Goal: Information Seeking & Learning: Learn about a topic

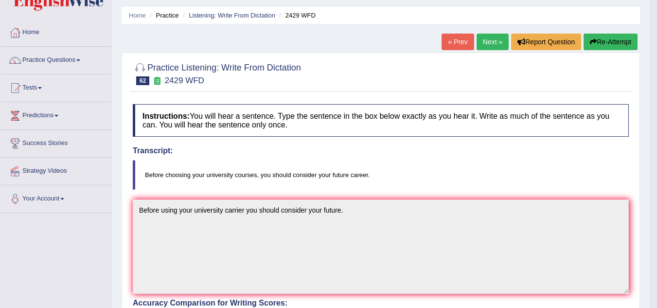
click at [491, 43] on link "Next »" at bounding box center [492, 42] width 32 height 17
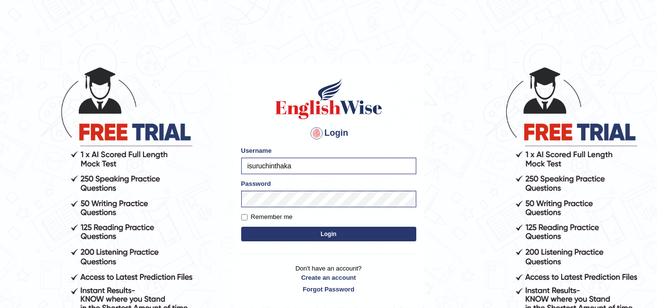
click at [333, 236] on button "Login" at bounding box center [328, 234] width 175 height 15
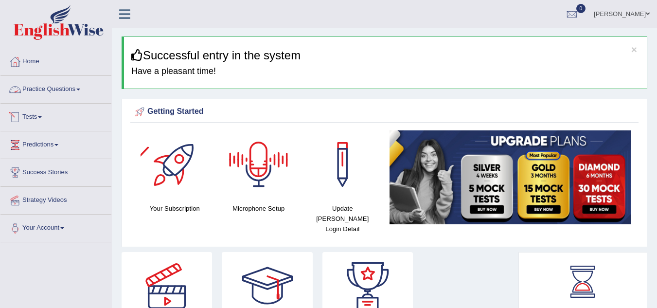
click at [76, 90] on link "Practice Questions" at bounding box center [55, 88] width 111 height 24
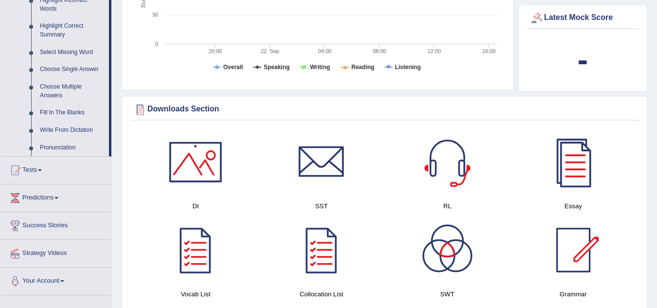
scroll to position [467, 0]
click at [78, 128] on link "Write From Dictation" at bounding box center [71, 130] width 73 height 18
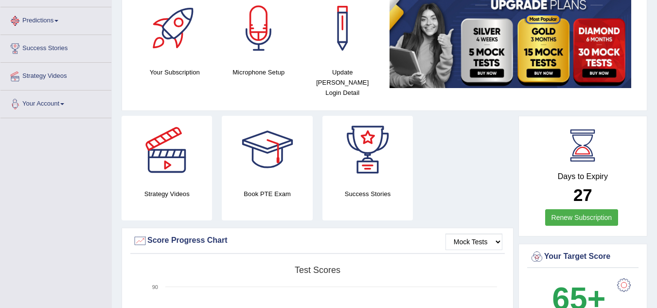
scroll to position [335, 0]
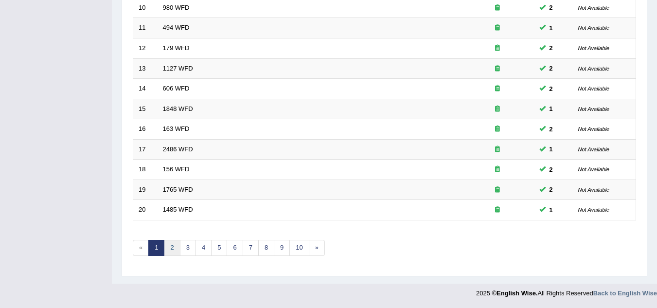
click at [168, 246] on link "2" at bounding box center [172, 248] width 16 height 16
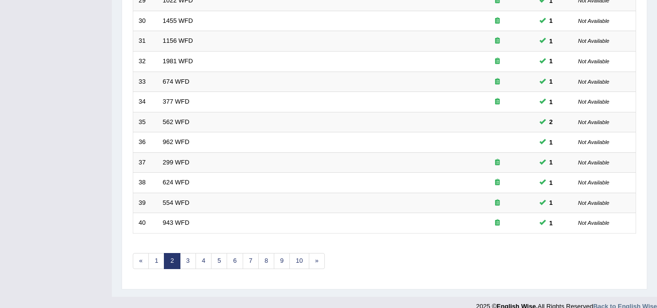
scroll to position [336, 0]
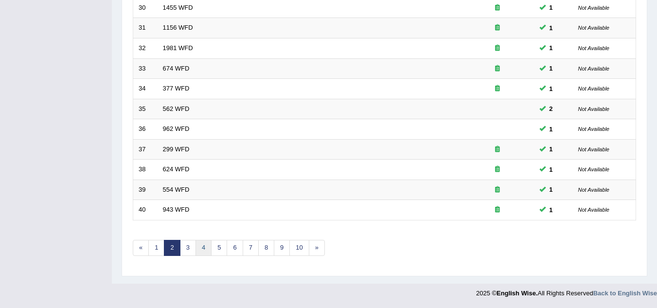
click at [207, 251] on link "4" at bounding box center [203, 248] width 16 height 16
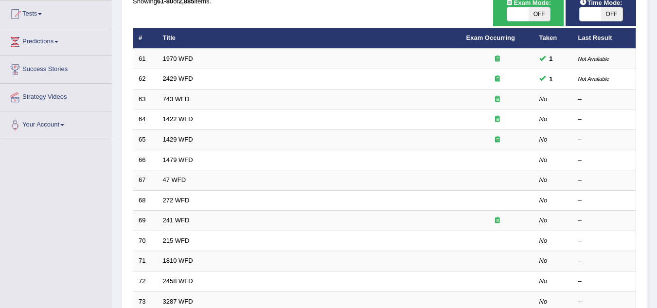
scroll to position [104, 0]
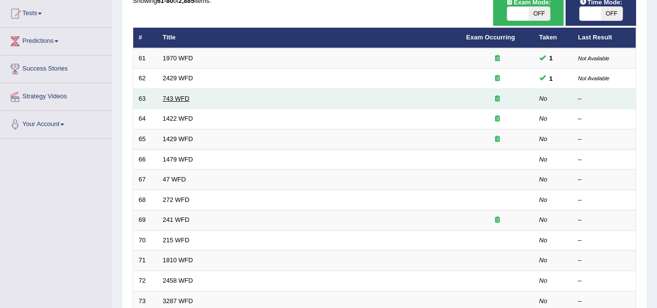
click at [181, 96] on link "743 WFD" at bounding box center [176, 98] width 27 height 7
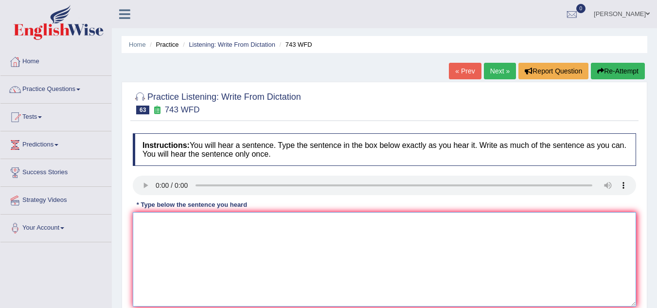
click at [185, 228] on textarea at bounding box center [384, 259] width 503 height 94
click at [154, 226] on textarea at bounding box center [384, 259] width 503 height 94
type textarea "b"
type textarea "d"
click at [147, 235] on textarea at bounding box center [384, 259] width 503 height 94
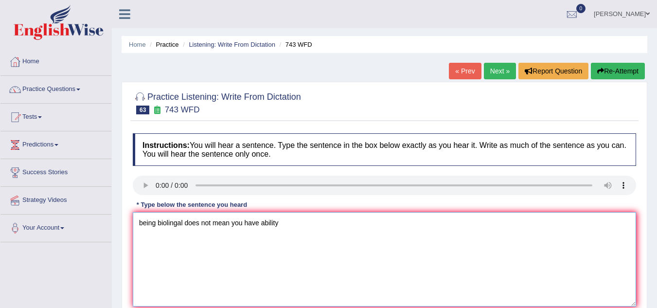
click at [211, 223] on textarea "being biolingal does not mean you have ability" at bounding box center [384, 259] width 503 height 94
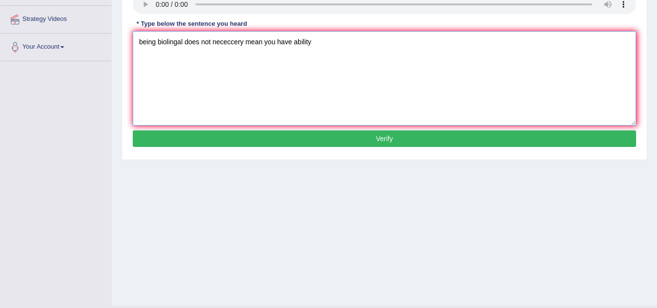
scroll to position [203, 0]
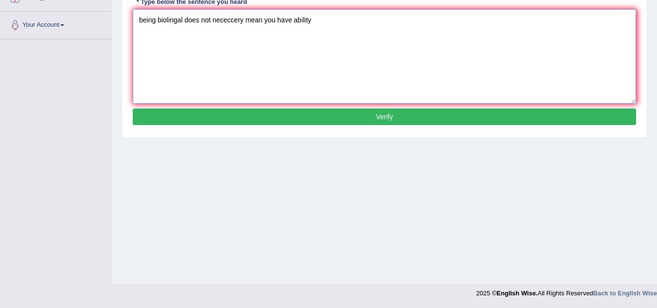
type textarea "being biolingal does not nececcery mean you have ability"
click at [367, 115] on button "Verify" at bounding box center [384, 116] width 503 height 17
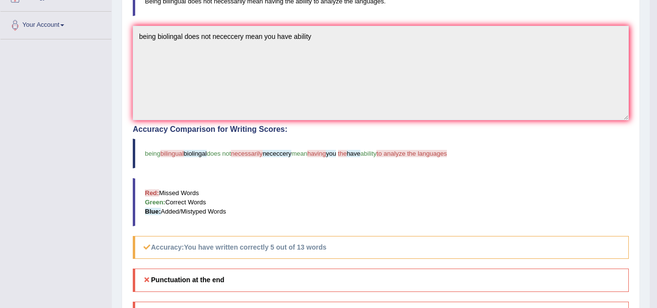
click at [401, 210] on blockquote "Red: Missed Words Green: Correct Words Blue: Added/Mistyped Words" at bounding box center [381, 202] width 496 height 48
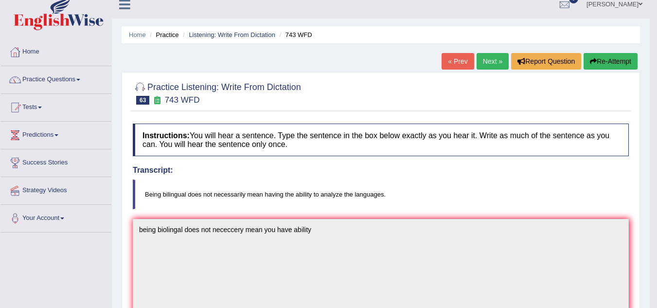
scroll to position [0, 0]
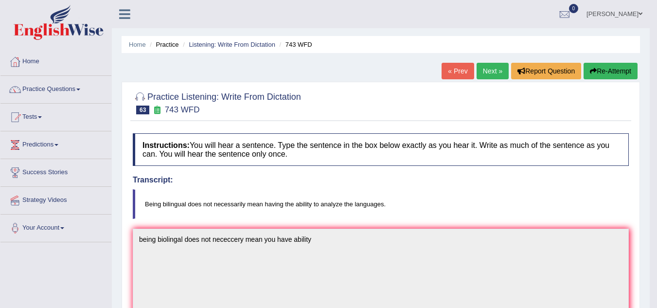
click at [491, 71] on link "Next »" at bounding box center [492, 71] width 32 height 17
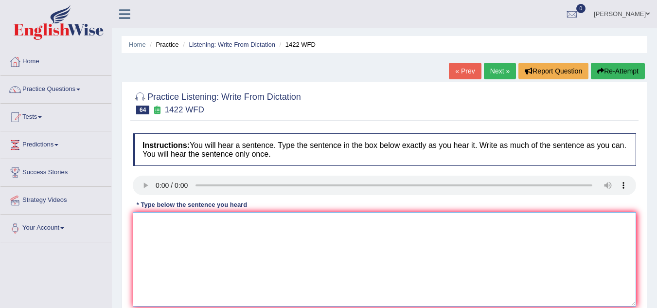
click at [164, 233] on textarea at bounding box center [384, 259] width 503 height 94
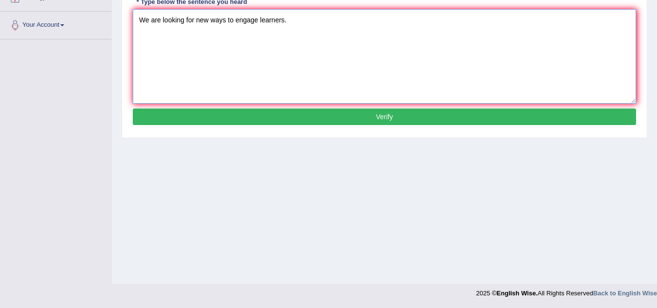
type textarea "We are looking for new ways to engage learners."
click at [293, 121] on button "Verify" at bounding box center [384, 116] width 503 height 17
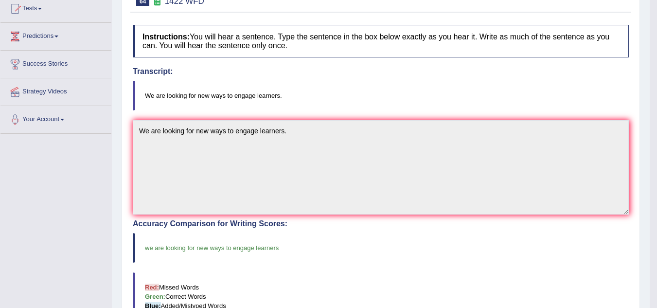
scroll to position [3, 0]
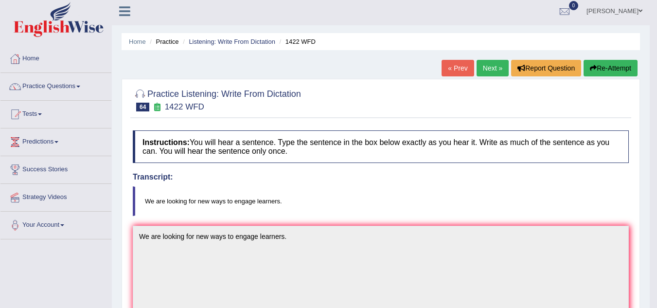
click at [487, 63] on link "Next »" at bounding box center [492, 68] width 32 height 17
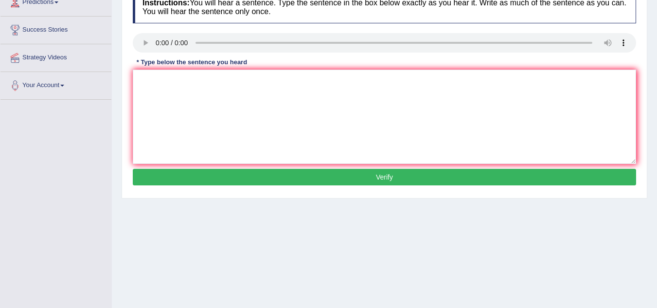
scroll to position [143, 0]
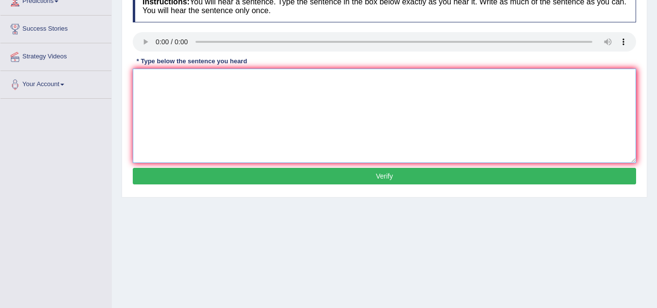
click at [166, 97] on textarea at bounding box center [384, 116] width 503 height 94
click at [191, 79] on textarea "When you attend a new job puncuality is the key." at bounding box center [384, 116] width 503 height 94
type textarea "When you attend to a new job puncuality is the key."
click at [285, 181] on button "Verify" at bounding box center [384, 176] width 503 height 17
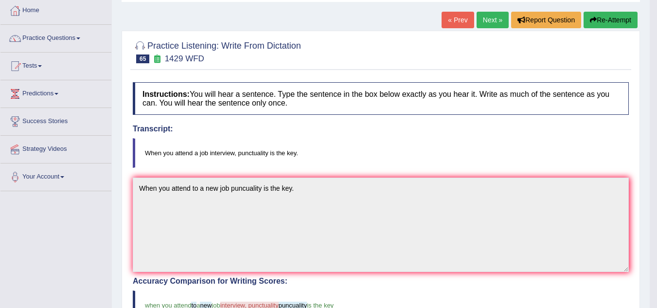
scroll to position [51, 0]
click at [484, 19] on link "Next »" at bounding box center [492, 20] width 32 height 17
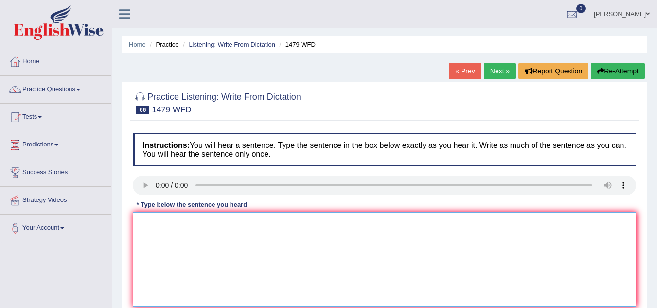
click at [178, 224] on textarea at bounding box center [384, 259] width 503 height 94
type textarea "s"
click at [160, 220] on textarea at bounding box center [384, 259] width 503 height 94
click at [329, 226] on textarea "Teacher need to attend the ceramony held in summer vacation" at bounding box center [384, 259] width 503 height 94
click at [139, 224] on textarea "Teacher need to attend the ceramony held in summer vacation." at bounding box center [384, 259] width 503 height 94
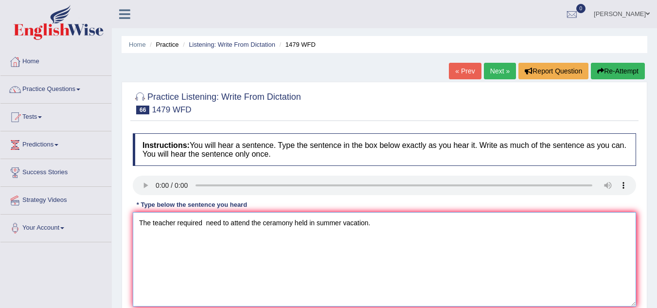
click at [201, 225] on textarea "The teacher required need to attend the ceramony held in summer vacation." at bounding box center [384, 259] width 503 height 94
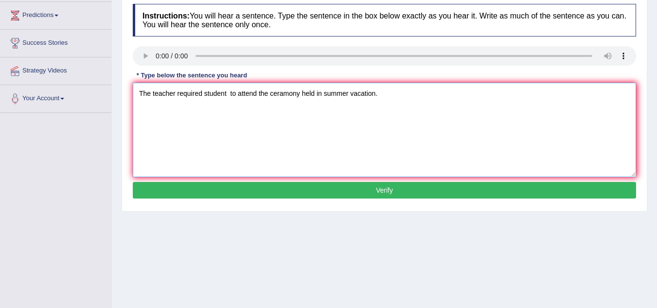
scroll to position [129, 0]
type textarea "The teacher required student to attend the ceramony held in summer vacation."
click at [274, 177] on div "Instructions: You will hear a sentence. Type the sentence in the box below exac…" at bounding box center [384, 102] width 508 height 207
click at [272, 183] on button "Verify" at bounding box center [384, 190] width 503 height 17
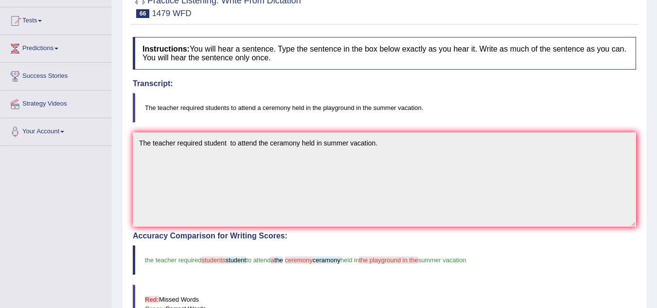
scroll to position [0, 0]
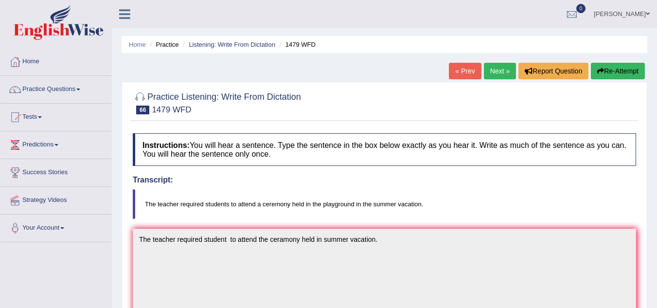
click at [494, 71] on link "Next »" at bounding box center [500, 71] width 32 height 17
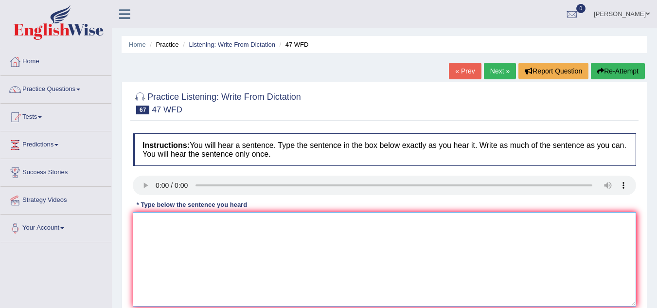
click at [172, 235] on textarea at bounding box center [384, 259] width 503 height 94
click at [182, 228] on textarea "two drops in" at bounding box center [384, 259] width 503 height 94
click at [295, 220] on textarea "two drops at the solution heated in the test tube" at bounding box center [384, 259] width 503 height 94
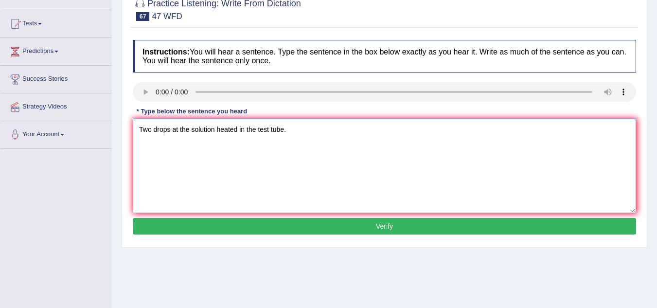
scroll to position [93, 0]
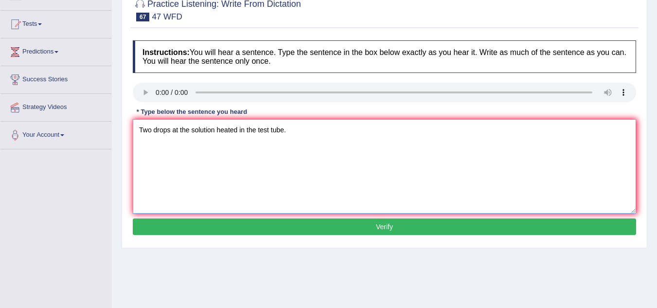
type textarea "Two drops at the solution heated in the test tube."
click at [229, 221] on button "Verify" at bounding box center [384, 226] width 503 height 17
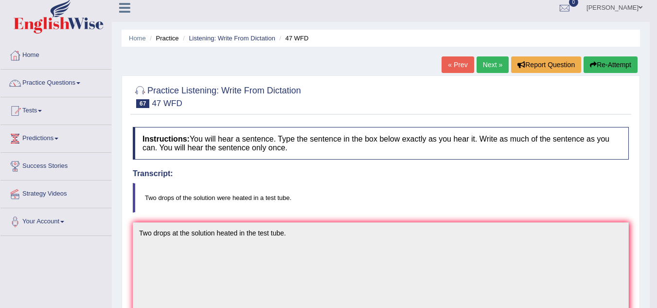
scroll to position [0, 0]
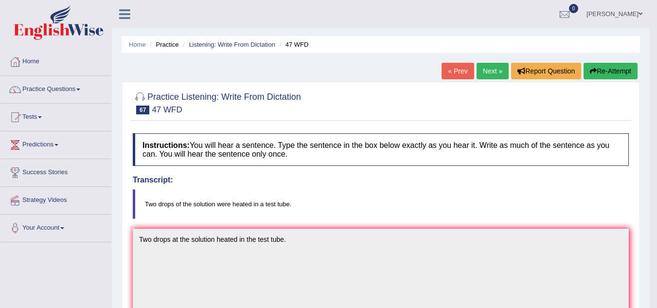
click at [488, 65] on link "Next »" at bounding box center [492, 71] width 32 height 17
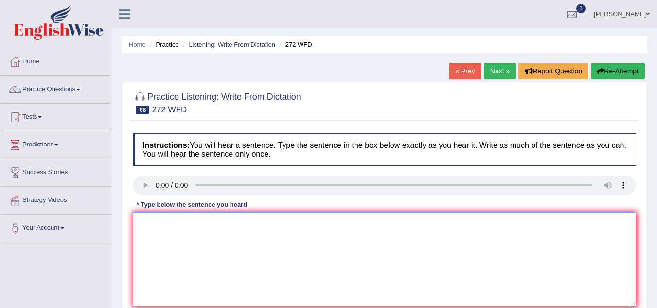
click at [165, 232] on textarea at bounding box center [384, 259] width 503 height 94
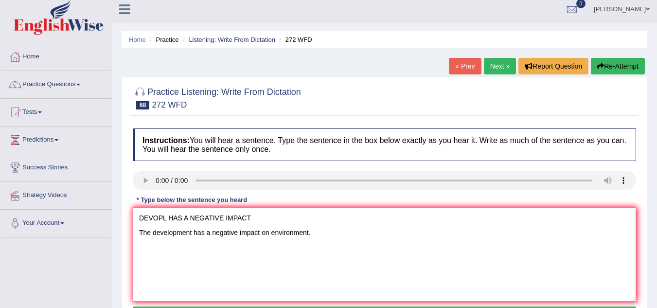
scroll to position [11, 0]
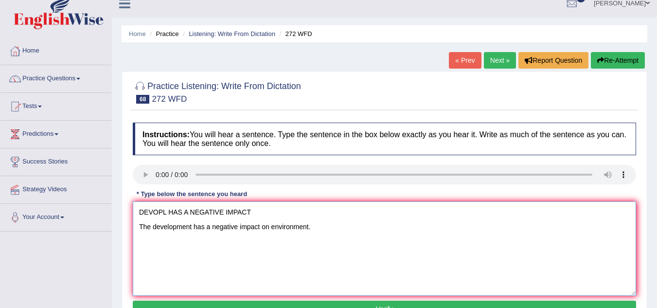
drag, startPoint x: 255, startPoint y: 215, endPoint x: 137, endPoint y: 208, distance: 118.3
click at [137, 208] on textarea "DEVOPL HAS A NEGATIVE IMPACT The development has a negative impact on environme…" at bounding box center [384, 248] width 503 height 94
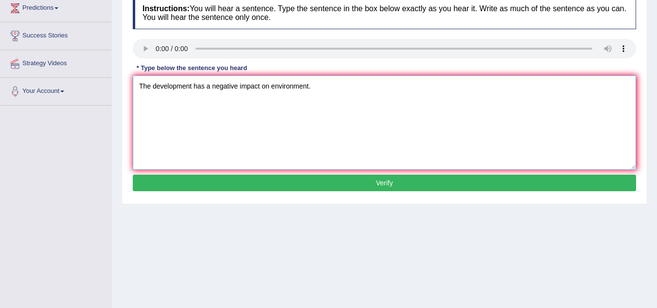
scroll to position [137, 0]
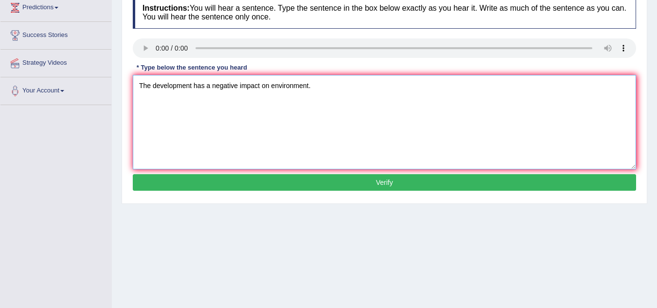
type textarea "The development has a negative impact on environment."
click at [185, 186] on button "Verify" at bounding box center [384, 182] width 503 height 17
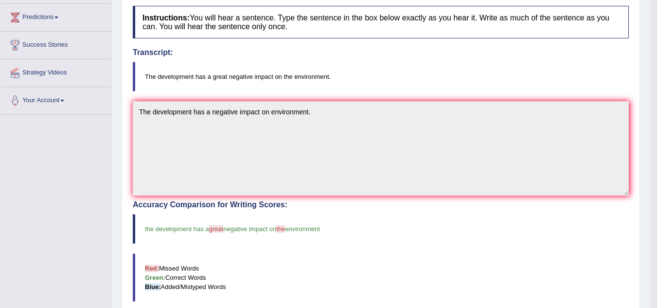
scroll to position [0, 0]
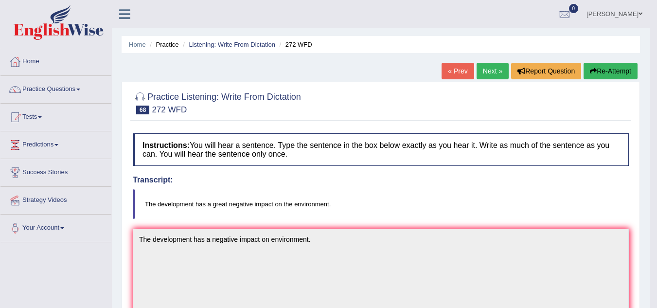
click at [489, 69] on link "Next »" at bounding box center [492, 71] width 32 height 17
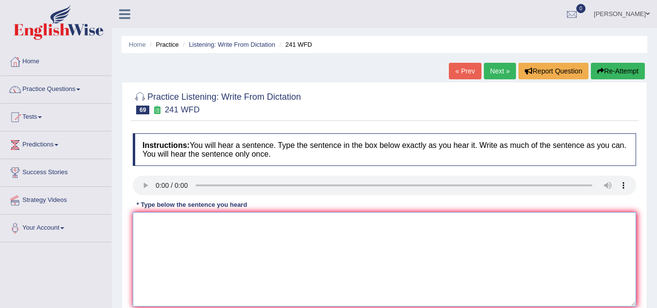
click at [170, 226] on textarea at bounding box center [384, 259] width 503 height 94
click at [191, 224] on textarea "pleaas chech the timings on the website" at bounding box center [384, 259] width 503 height 94
click at [296, 220] on textarea "pleaas chech the opening timings on the website" at bounding box center [384, 259] width 503 height 94
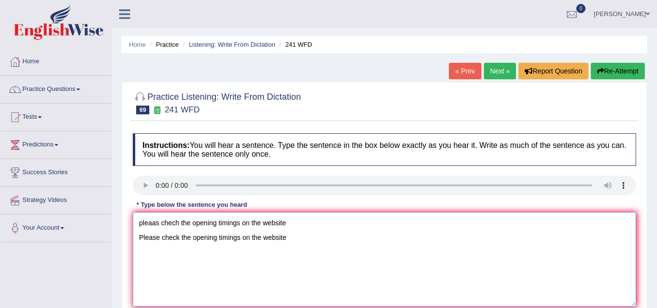
drag, startPoint x: 293, startPoint y: 220, endPoint x: 123, endPoint y: 222, distance: 169.7
click at [123, 222] on div "Practice Listening: Write From Dictation 69 241 WFD Instructions: You will hear…" at bounding box center [385, 211] width 526 height 259
click at [302, 232] on textarea "Please check the opening timings on the website" at bounding box center [384, 259] width 503 height 94
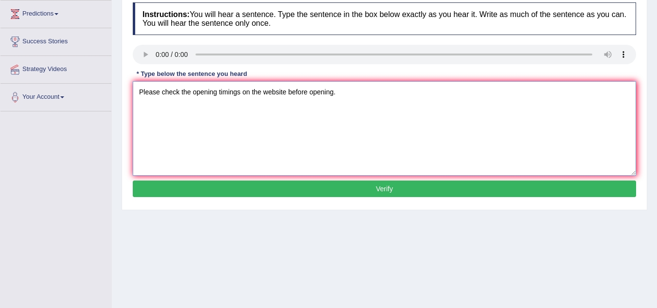
scroll to position [131, 0]
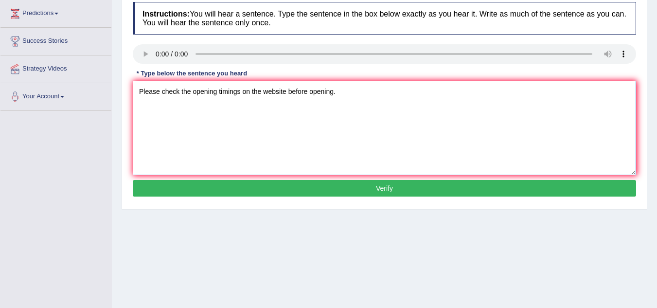
type textarea "Please check the opening timings on the website before opening."
click at [298, 192] on button "Verify" at bounding box center [384, 188] width 503 height 17
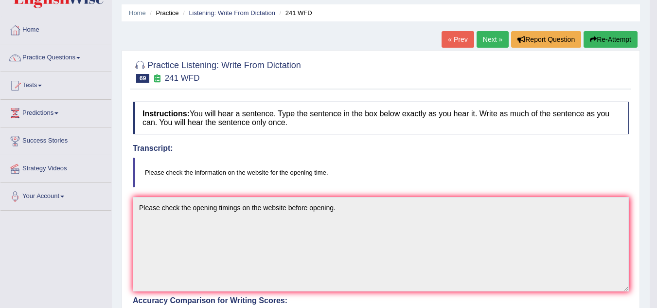
scroll to position [30, 0]
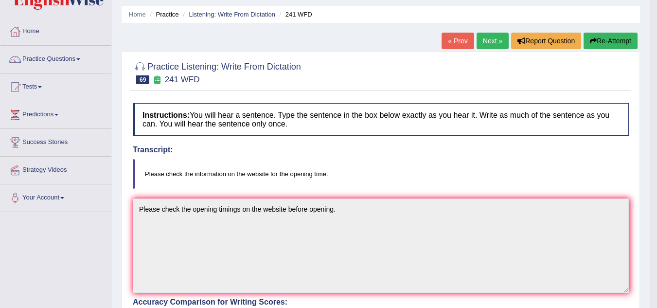
click at [495, 44] on link "Next »" at bounding box center [492, 41] width 32 height 17
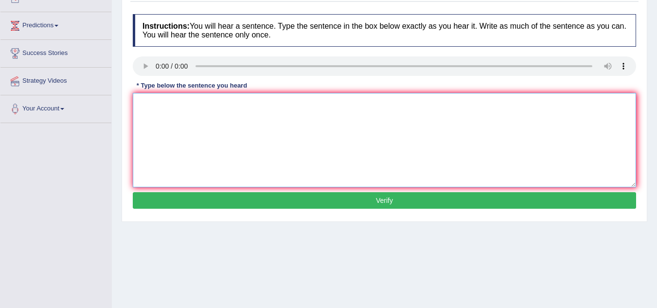
click at [184, 119] on textarea at bounding box center [384, 140] width 503 height 94
click at [160, 103] on textarea at bounding box center [384, 140] width 503 height 94
type textarea "Science is found everywhere in the society today."
click at [286, 212] on div "Instructions: You will hear a sentence. Type the sentence in the box below exac…" at bounding box center [384, 112] width 508 height 207
click at [288, 204] on button "Verify" at bounding box center [384, 200] width 503 height 17
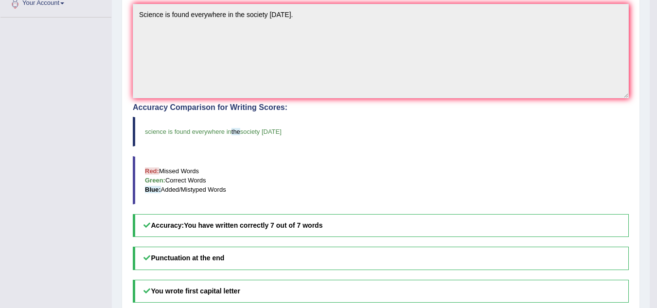
scroll to position [225, 0]
click at [383, 130] on blockquote "science is found everywhere in the society today" at bounding box center [381, 131] width 496 height 30
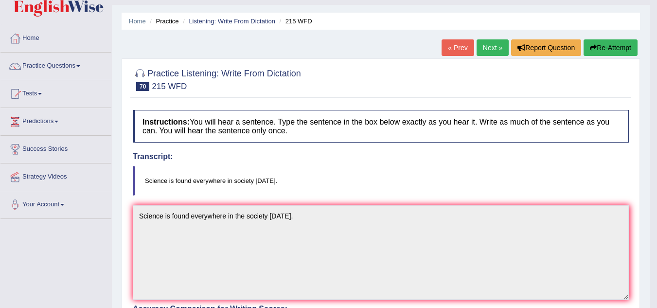
scroll to position [21, 0]
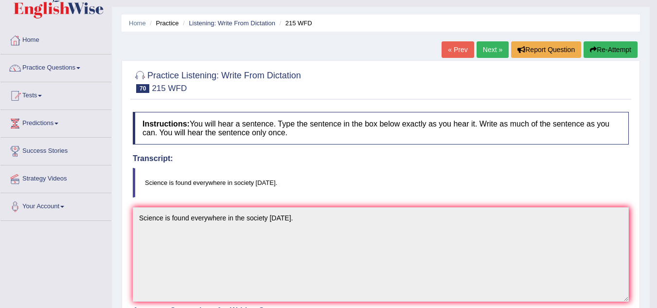
click at [487, 47] on link "Next »" at bounding box center [492, 49] width 32 height 17
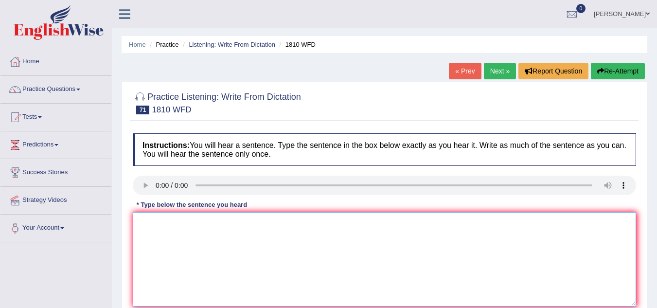
click at [158, 232] on textarea at bounding box center [384, 259] width 503 height 94
click at [242, 217] on textarea "You can borrow 8 book at a time" at bounding box center [384, 259] width 503 height 94
click at [208, 224] on textarea "You can borrow 8 book at a time." at bounding box center [384, 259] width 503 height 94
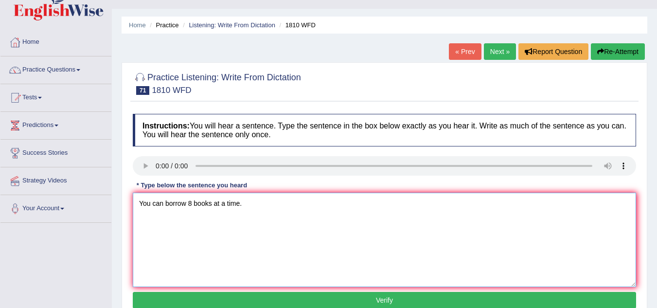
scroll to position [21, 0]
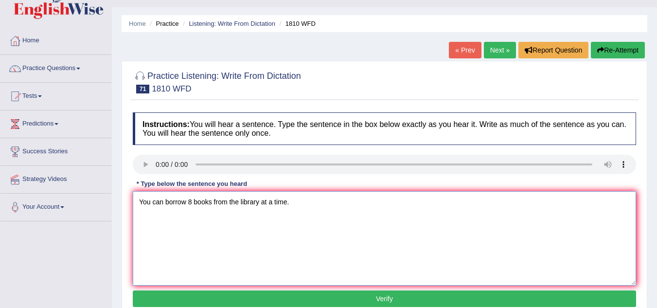
type textarea "You can borrow 8 books from the library at a time."
click at [312, 292] on button "Verify" at bounding box center [384, 298] width 503 height 17
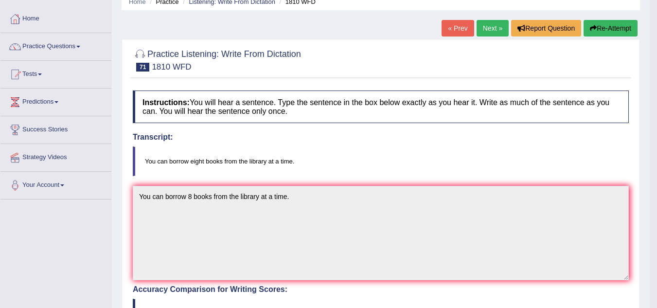
scroll to position [34, 0]
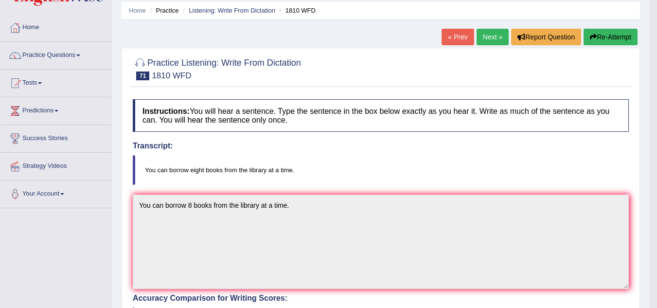
click at [484, 39] on link "Next »" at bounding box center [492, 37] width 32 height 17
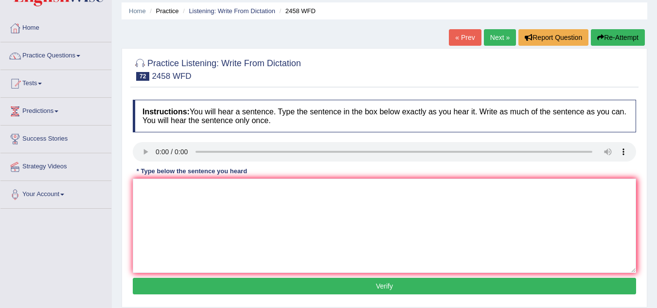
scroll to position [33, 0]
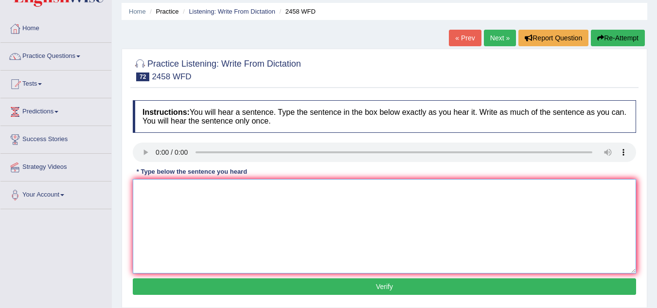
click at [161, 193] on textarea at bounding box center [384, 226] width 503 height 94
click at [137, 189] on textarea "growing in popularity every year" at bounding box center [384, 226] width 503 height 94
click at [305, 197] on textarea "Corses are nutrition growing in popularity every year" at bounding box center [384, 226] width 503 height 94
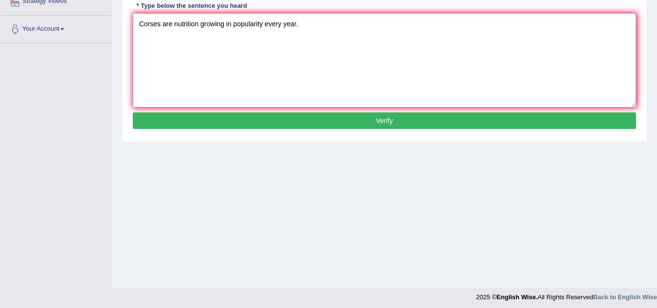
scroll to position [200, 0]
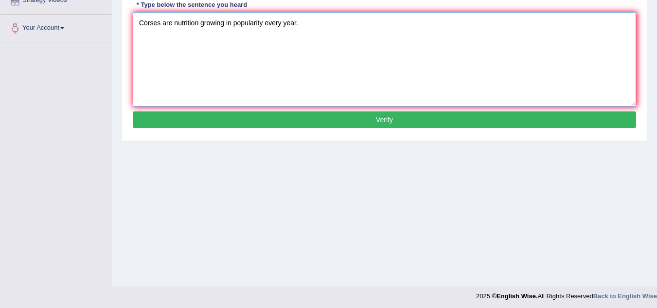
type textarea "Corses are nutrition growing in popularity every year."
click at [275, 120] on button "Verify" at bounding box center [384, 119] width 503 height 17
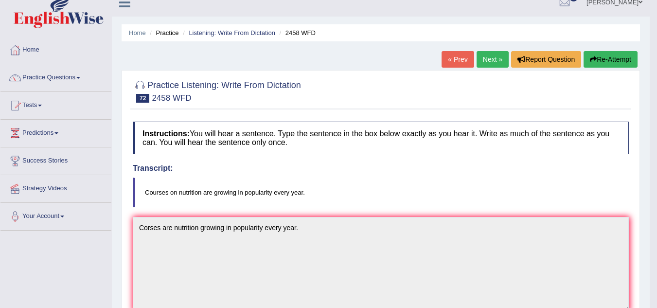
scroll to position [11, 0]
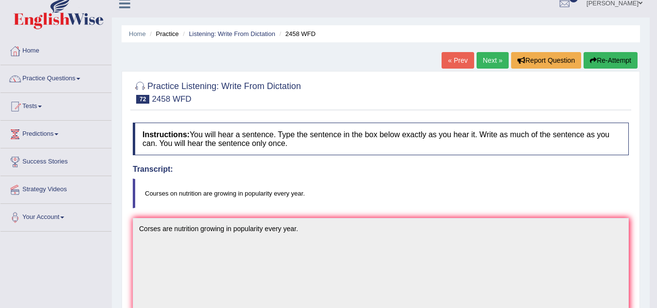
click at [489, 60] on link "Next »" at bounding box center [492, 60] width 32 height 17
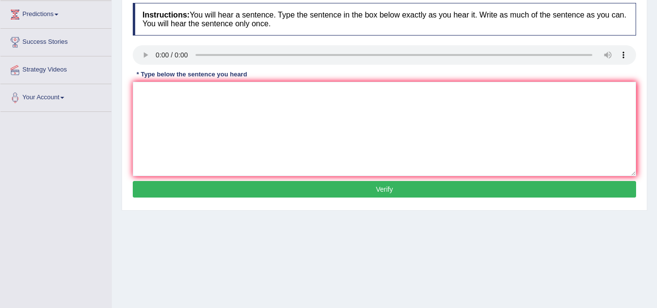
scroll to position [131, 0]
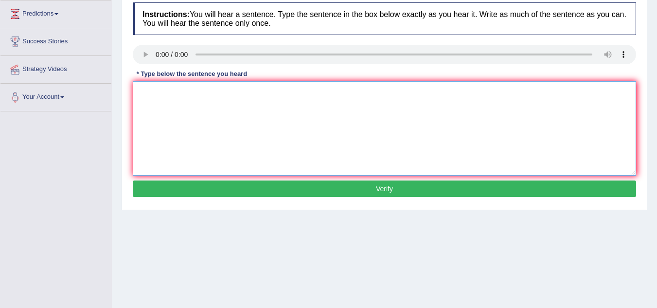
click at [250, 102] on textarea at bounding box center [384, 128] width 503 height 94
click at [165, 95] on textarea at bounding box center [384, 128] width 503 height 94
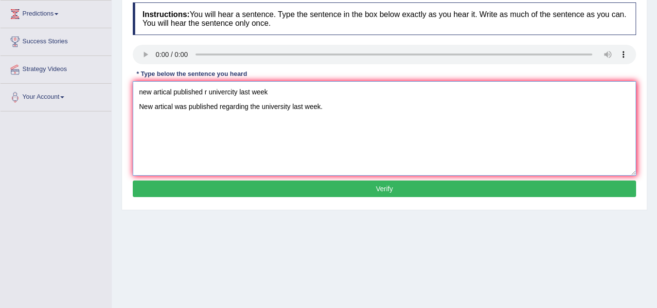
drag, startPoint x: 272, startPoint y: 90, endPoint x: 140, endPoint y: 91, distance: 131.3
click at [140, 91] on textarea "new artical published r univercity last week New artical was published regardin…" at bounding box center [384, 128] width 503 height 94
type textarea "New artical was published regarding the university last week."
click at [232, 192] on button "Verify" at bounding box center [384, 188] width 503 height 17
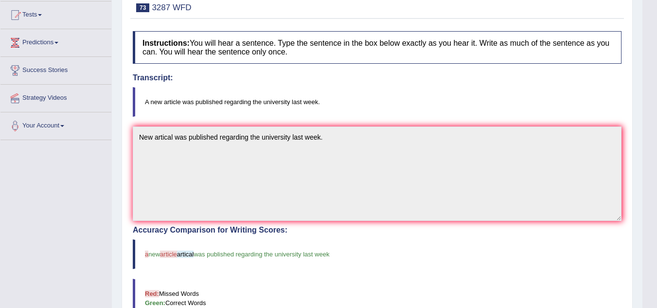
scroll to position [0, 0]
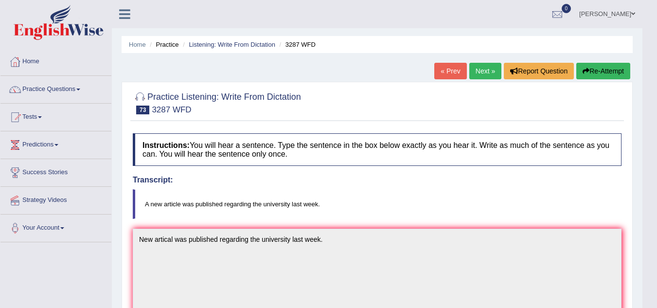
click at [483, 73] on link "Next »" at bounding box center [485, 71] width 32 height 17
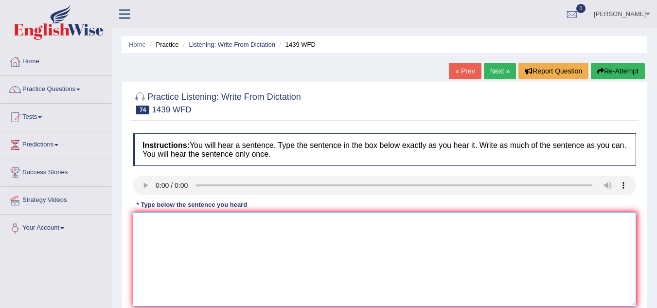
click at [167, 227] on textarea at bounding box center [384, 259] width 503 height 94
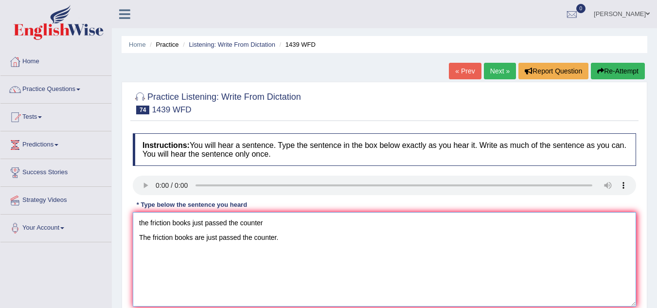
drag, startPoint x: 268, startPoint y: 221, endPoint x: 128, endPoint y: 218, distance: 140.0
click at [128, 218] on div "Practice Listening: Write From Dictation 74 1439 WFD Instructions: You will hea…" at bounding box center [385, 211] width 526 height 259
click at [242, 234] on textarea "The friction books are just passed the counter." at bounding box center [384, 259] width 503 height 94
click at [157, 237] on textarea "The friction books are just passed the counter." at bounding box center [384, 259] width 503 height 94
click at [203, 236] on textarea "The fiction books are just passed the counter." at bounding box center [384, 259] width 503 height 94
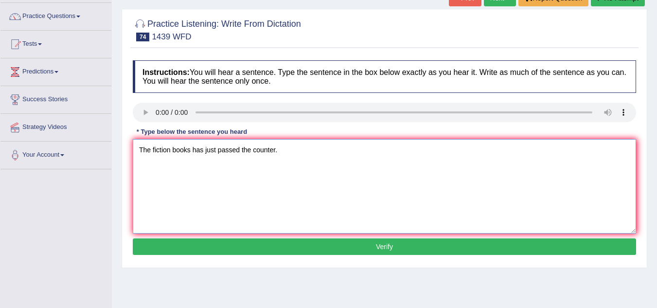
scroll to position [73, 0]
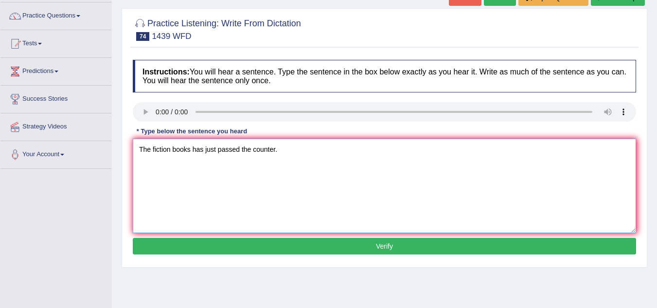
type textarea "The fiction books has just passed the counter."
click at [324, 250] on button "Verify" at bounding box center [384, 246] width 503 height 17
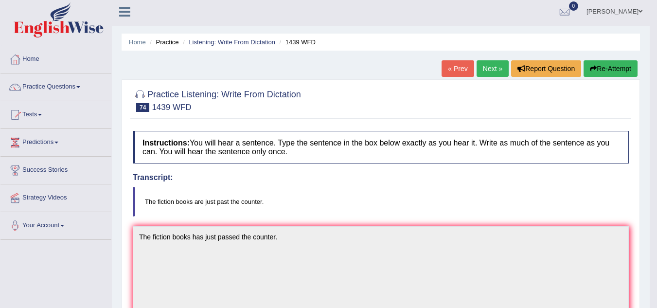
scroll to position [0, 0]
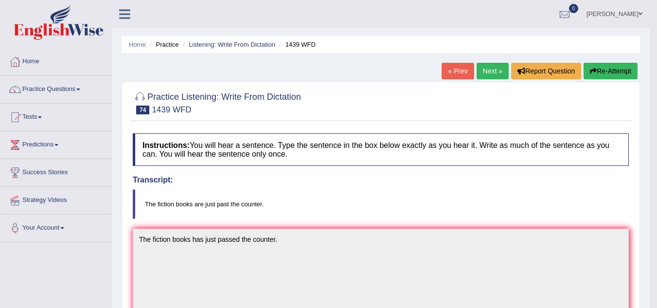
click at [487, 69] on link "Next »" at bounding box center [492, 71] width 32 height 17
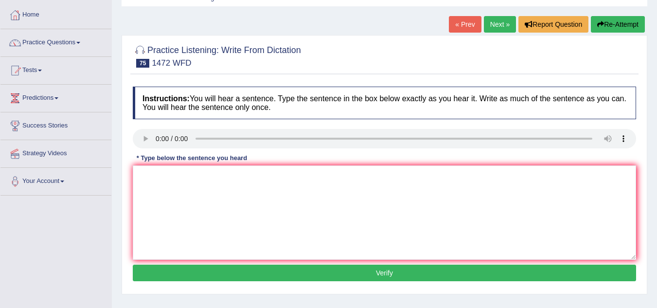
scroll to position [47, 0]
click at [176, 195] on textarea at bounding box center [384, 212] width 503 height 94
type textarea "l"
click at [159, 177] on textarea at bounding box center [384, 212] width 503 height 94
click at [136, 175] on textarea "adopted the inforstruct" at bounding box center [384, 212] width 503 height 94
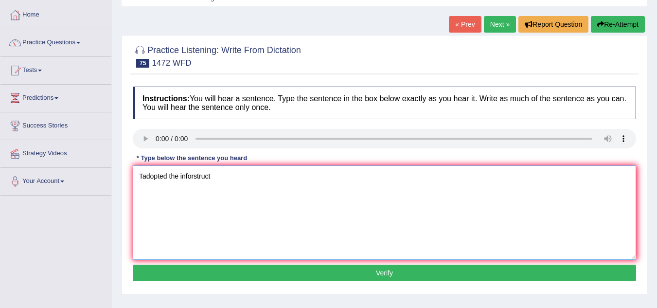
click at [178, 174] on textarea "Tadopted the inforstruct" at bounding box center [384, 212] width 503 height 94
type textarea "Tadopted the PLAN inforstruct"
drag, startPoint x: 235, startPoint y: 175, endPoint x: 105, endPoint y: 170, distance: 130.4
click at [105, 170] on div "Toggle navigation Home Practice Questions Speaking Practice Read Aloud Repeat S…" at bounding box center [328, 206] width 657 height 506
click at [160, 173] on textarea at bounding box center [384, 212] width 503 height 94
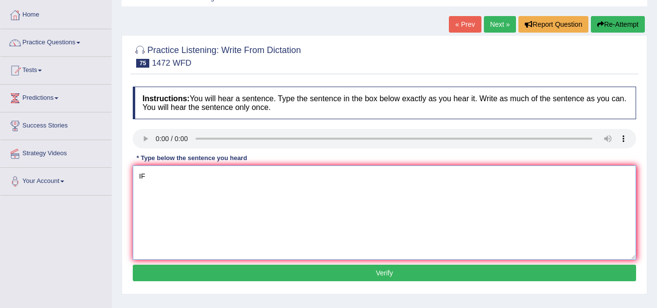
type textarea "I"
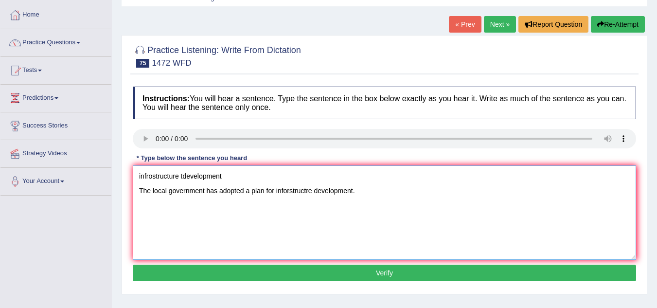
drag, startPoint x: 226, startPoint y: 175, endPoint x: 140, endPoint y: 179, distance: 85.6
click at [140, 179] on textarea "infrostructure tdevelopment The local government has adopted a plan for inforst…" at bounding box center [384, 212] width 503 height 94
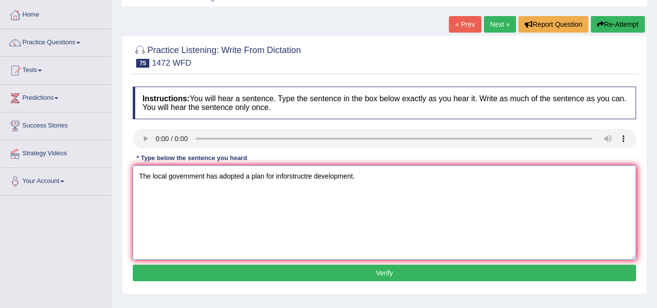
type textarea "The local government has adopted a plan for inforstructre development."
click at [443, 275] on button "Verify" at bounding box center [384, 272] width 503 height 17
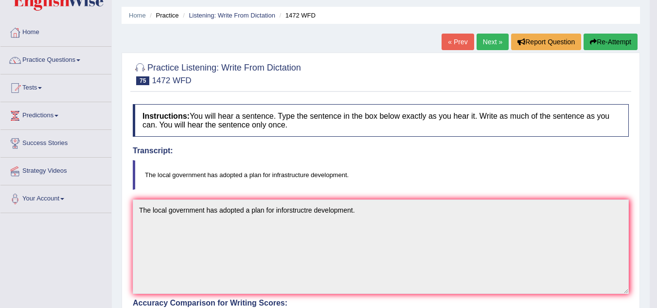
scroll to position [29, 0]
click at [482, 43] on link "Next »" at bounding box center [492, 42] width 32 height 17
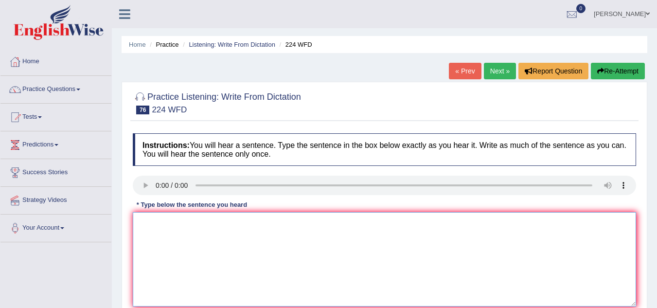
click at [183, 250] on textarea at bounding box center [384, 259] width 503 height 94
type textarea "since their is a heater"
drag, startPoint x: 208, startPoint y: 224, endPoint x: 47, endPoint y: 229, distance: 160.5
click at [47, 229] on div "Toggle navigation Home Practice Questions Speaking Practice Read Aloud Repeat S…" at bounding box center [328, 253] width 657 height 506
click at [160, 249] on textarea at bounding box center [384, 259] width 503 height 94
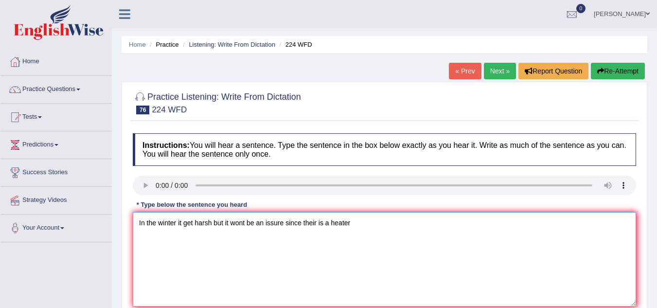
click at [355, 224] on textarea "In the winter it get harsh but it wont be an issure since their is a heater" at bounding box center [384, 259] width 503 height 94
click at [314, 224] on textarea "In the winter it get harsh but it wont be an issure since their is a heater." at bounding box center [384, 259] width 503 height 94
click at [237, 222] on textarea "In the winter it get harsh but it wont be an issure since there is a heater." at bounding box center [384, 259] width 503 height 94
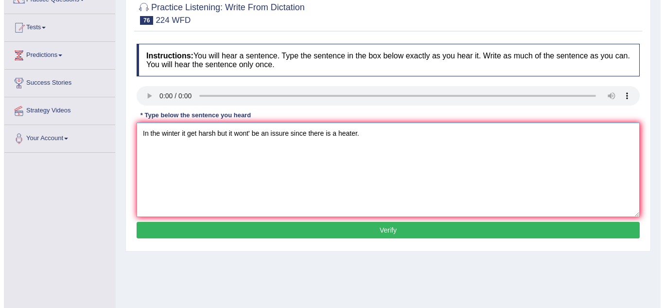
scroll to position [90, 0]
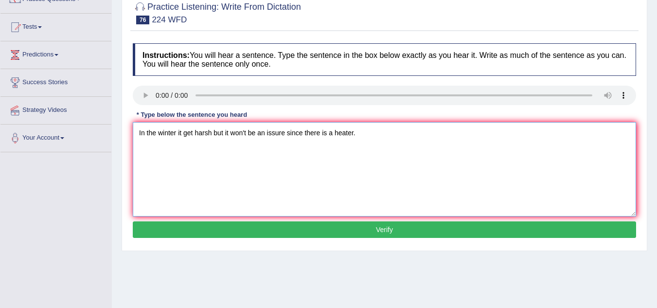
type textarea "In the winter it get harsh but it won't be an issure since there is a heater."
click at [300, 231] on button "Verify" at bounding box center [384, 229] width 503 height 17
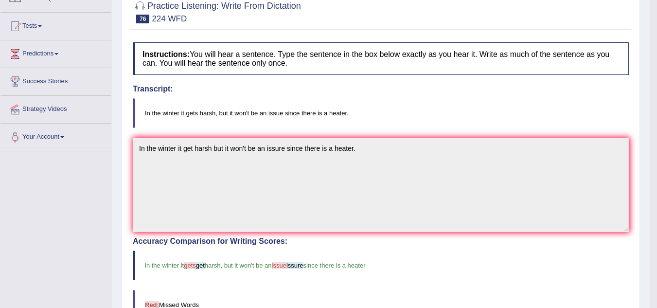
scroll to position [91, 0]
